Goal: Task Accomplishment & Management: Use online tool/utility

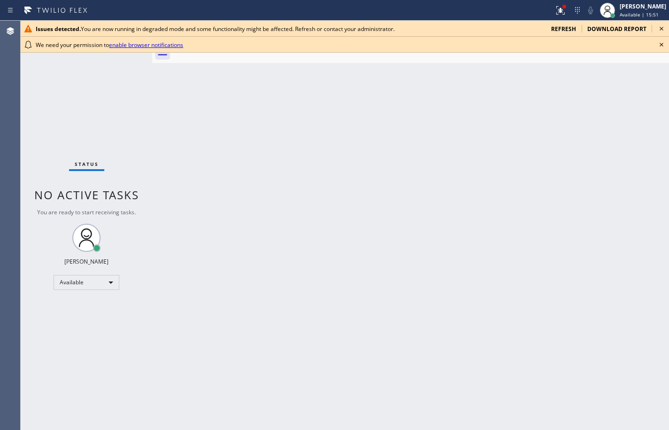
click at [175, 47] on link "enable browser notifications" at bounding box center [146, 45] width 74 height 8
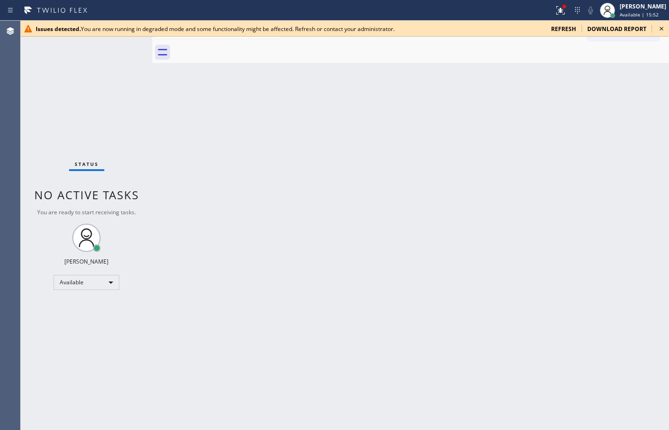
click at [570, 30] on span "refresh" at bounding box center [563, 29] width 25 height 8
